Goal: Task Accomplishment & Management: Manage account settings

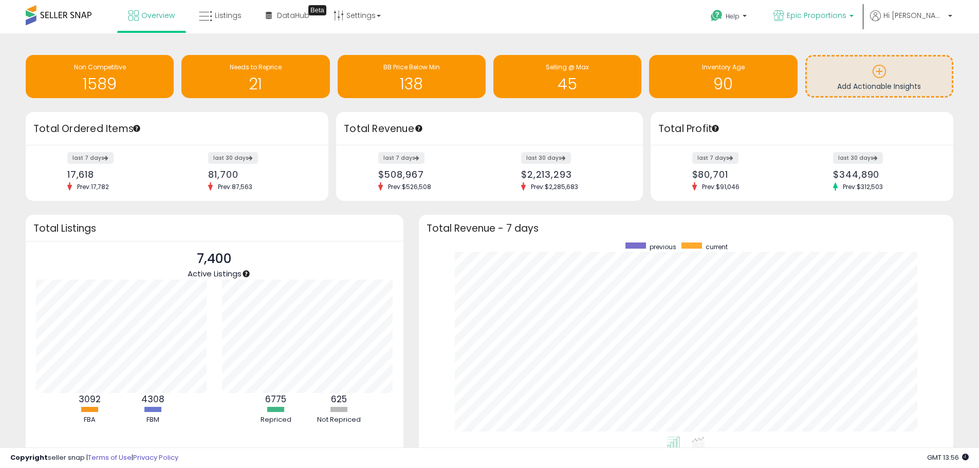
click at [858, 10] on link "Epic Proportions" at bounding box center [813, 16] width 96 height 33
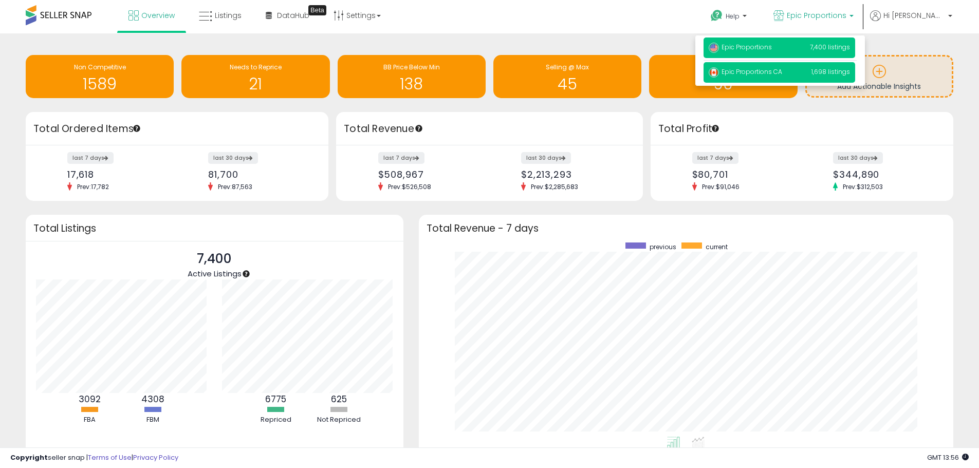
click at [782, 68] on span "Epic Proportions CA" at bounding box center [744, 71] width 73 height 9
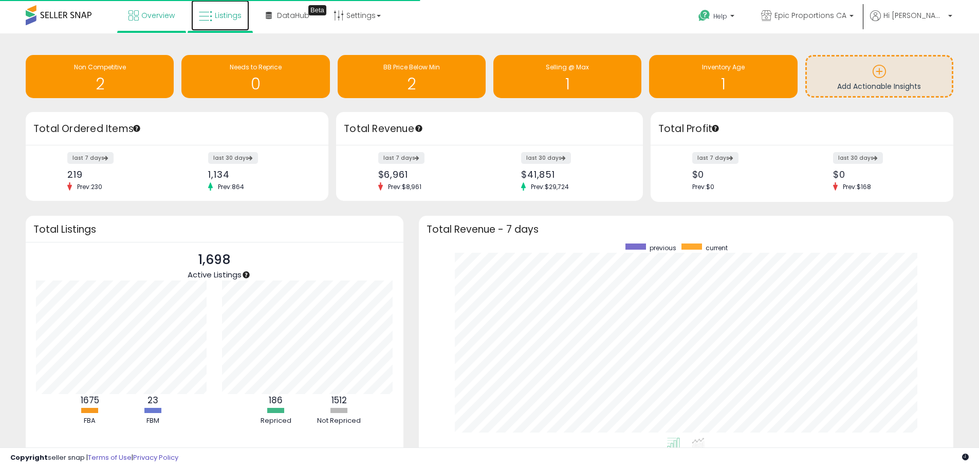
click at [210, 15] on icon at bounding box center [205, 16] width 13 height 13
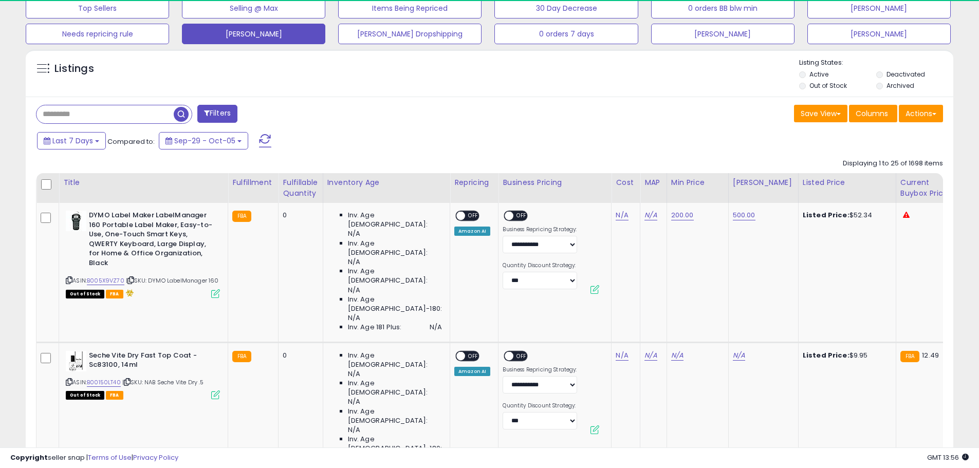
scroll to position [411, 0]
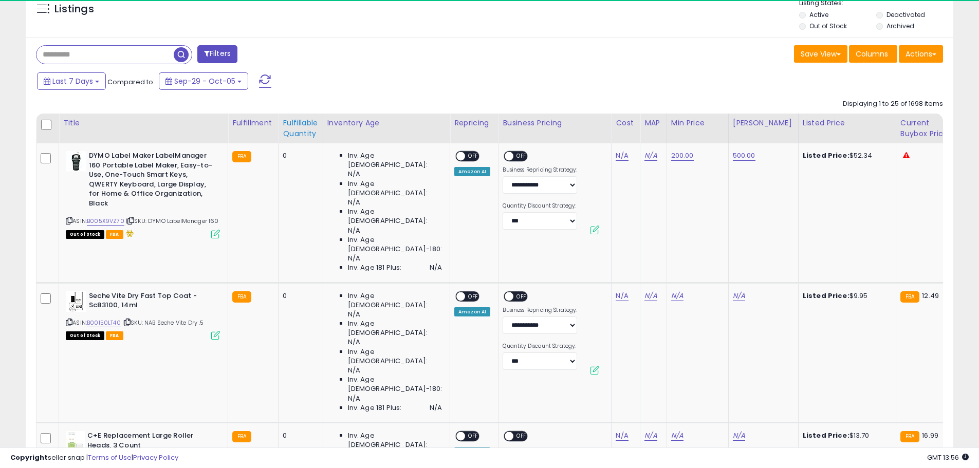
click at [293, 129] on div "Fulfillable Quantity" at bounding box center [300, 129] width 35 height 22
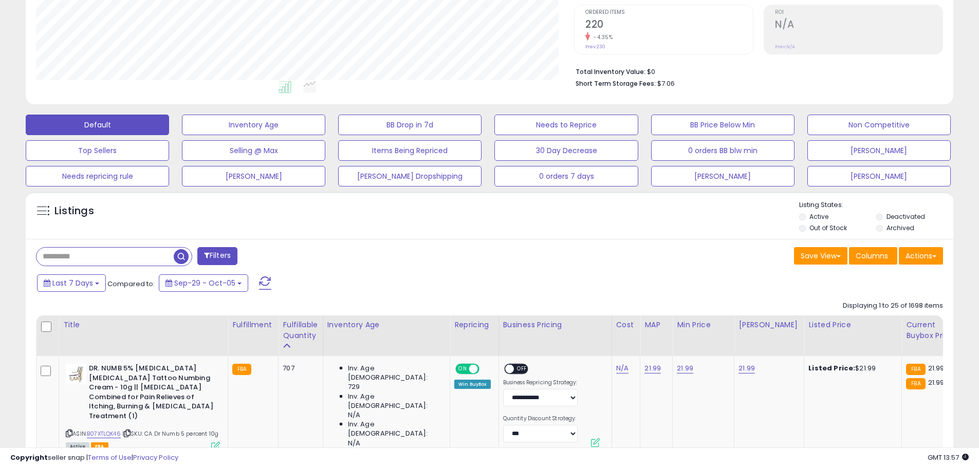
scroll to position [205, 0]
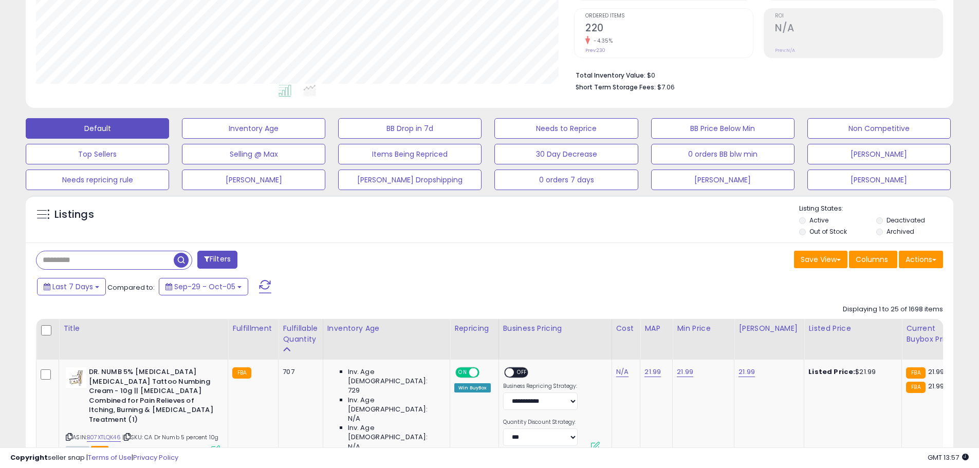
click at [102, 258] on input "text" at bounding box center [104, 260] width 137 height 18
type input "**********"
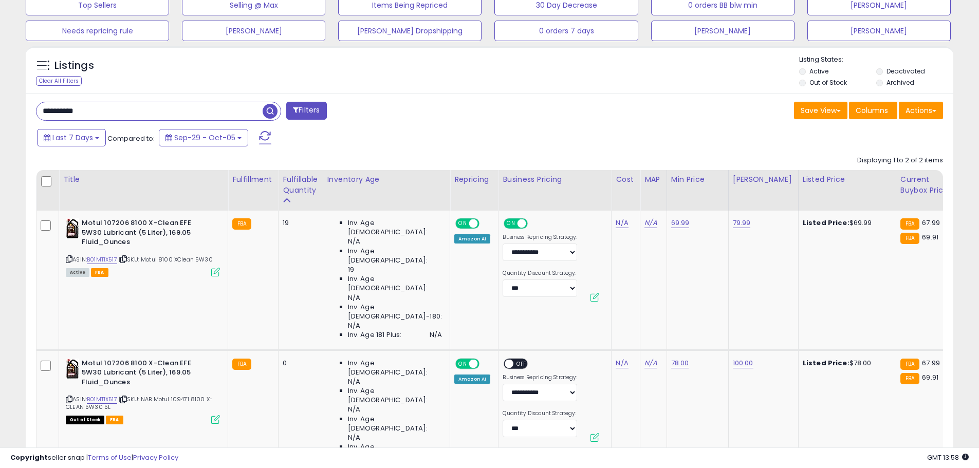
scroll to position [378, 0]
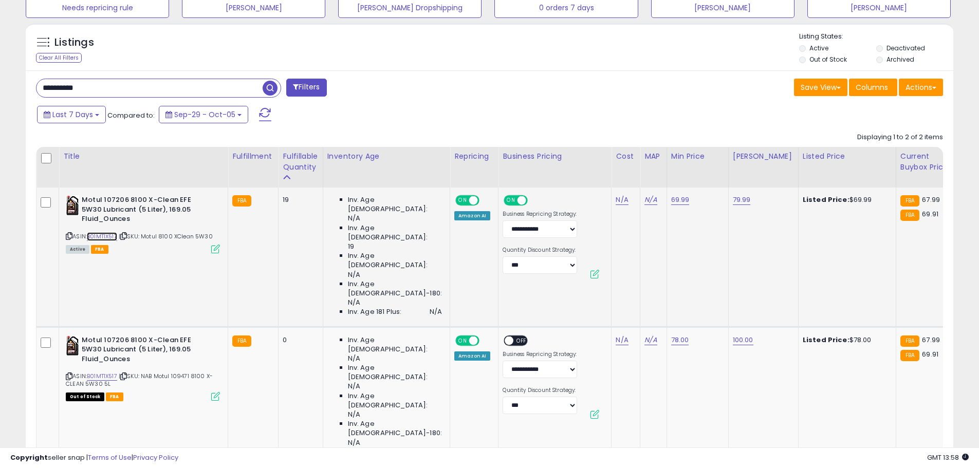
click at [111, 237] on link "B01MT1X517" at bounding box center [102, 236] width 30 height 9
click at [677, 201] on link "69.99" at bounding box center [680, 200] width 18 height 10
click at [634, 179] on input "*****" at bounding box center [641, 174] width 91 height 17
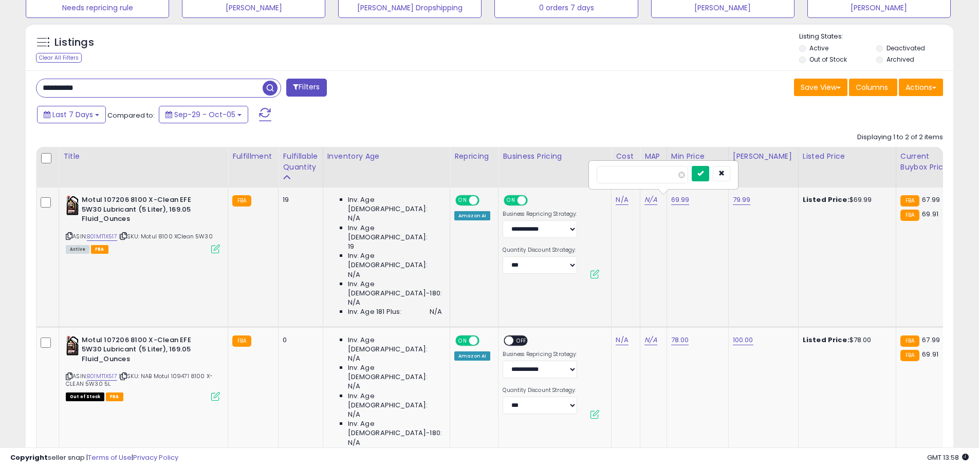
type input "*****"
click at [709, 178] on button "submit" at bounding box center [699, 173] width 17 height 15
click at [111, 235] on link "B01MT1X517" at bounding box center [102, 236] width 30 height 9
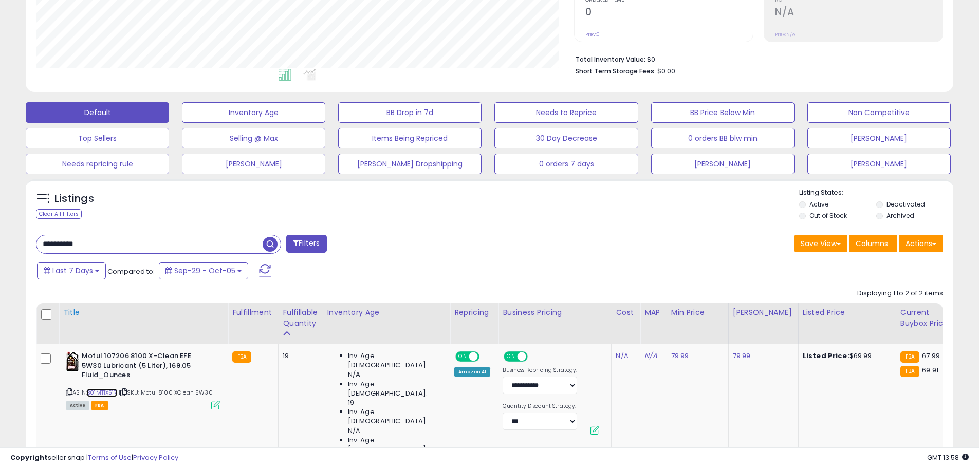
scroll to position [0, 0]
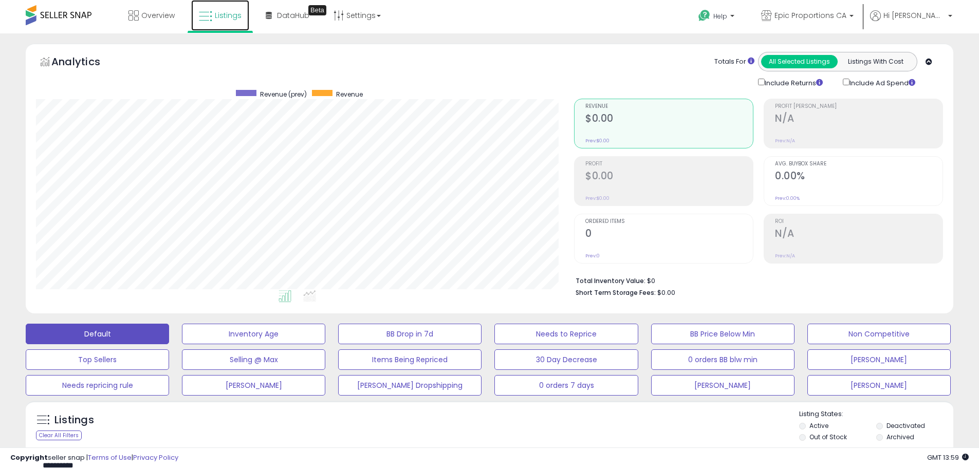
click at [227, 24] on link "Listings" at bounding box center [220, 15] width 58 height 31
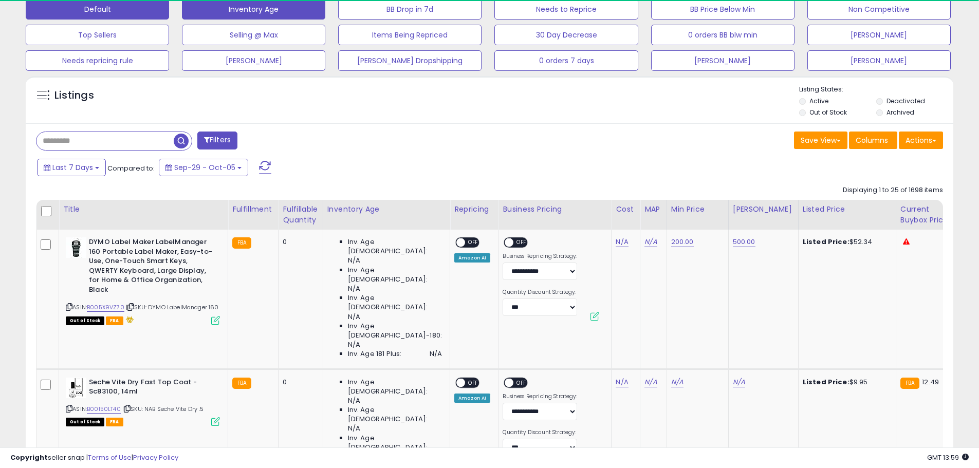
scroll to position [411, 0]
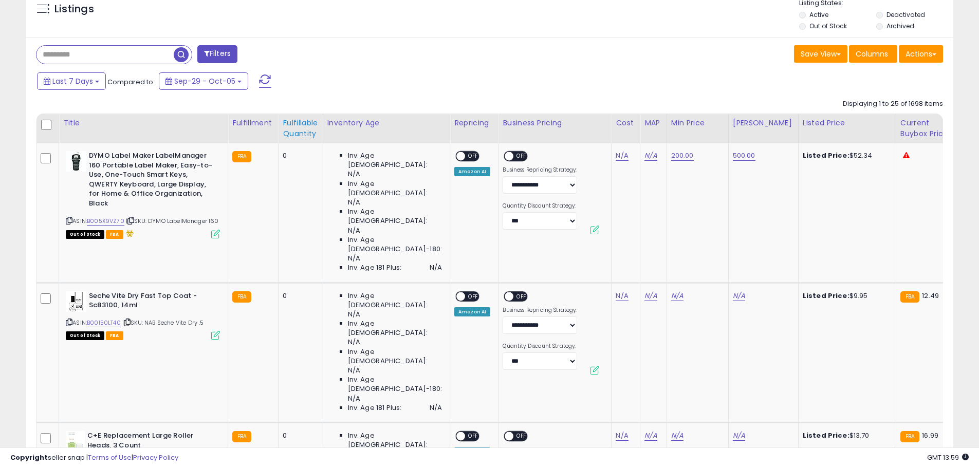
click at [300, 132] on div "Fulfillable Quantity" at bounding box center [300, 129] width 35 height 22
